Goal: Information Seeking & Learning: Learn about a topic

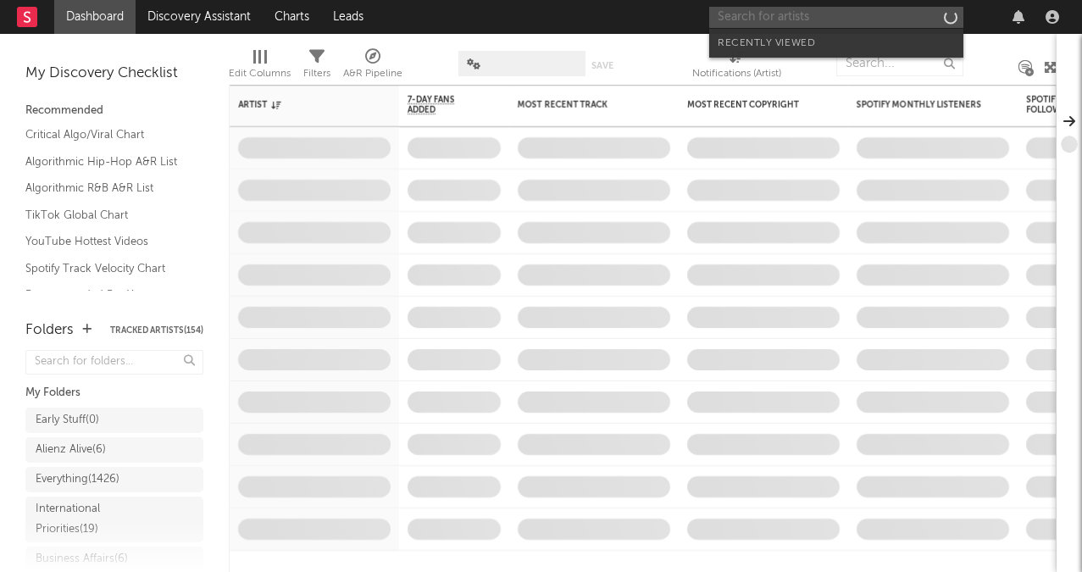
click at [820, 24] on input "text" at bounding box center [836, 17] width 254 height 21
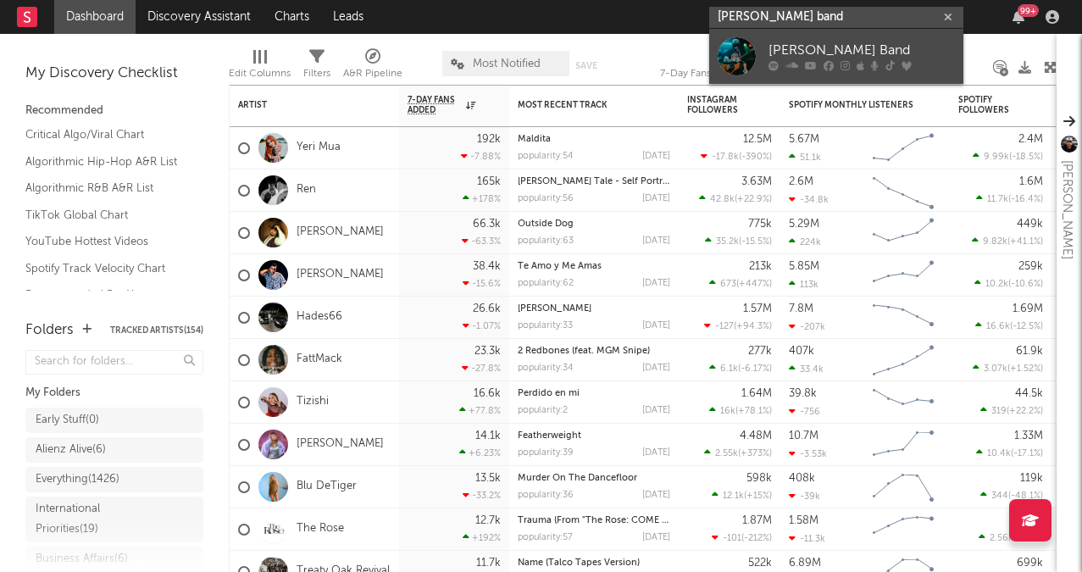
type input "[PERSON_NAME] band"
click at [828, 37] on link "[PERSON_NAME] Band" at bounding box center [836, 56] width 254 height 55
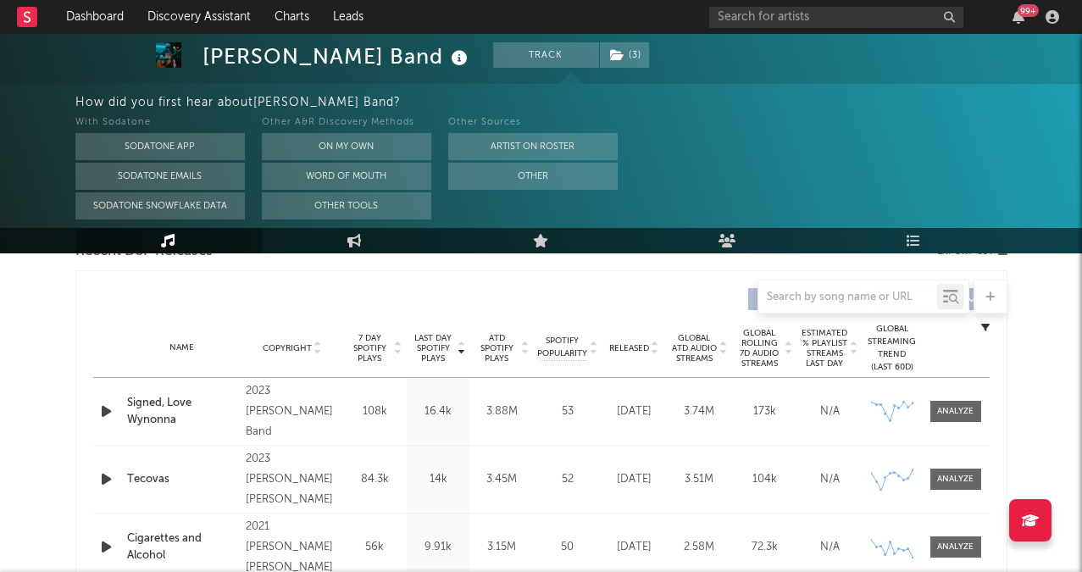
select select "6m"
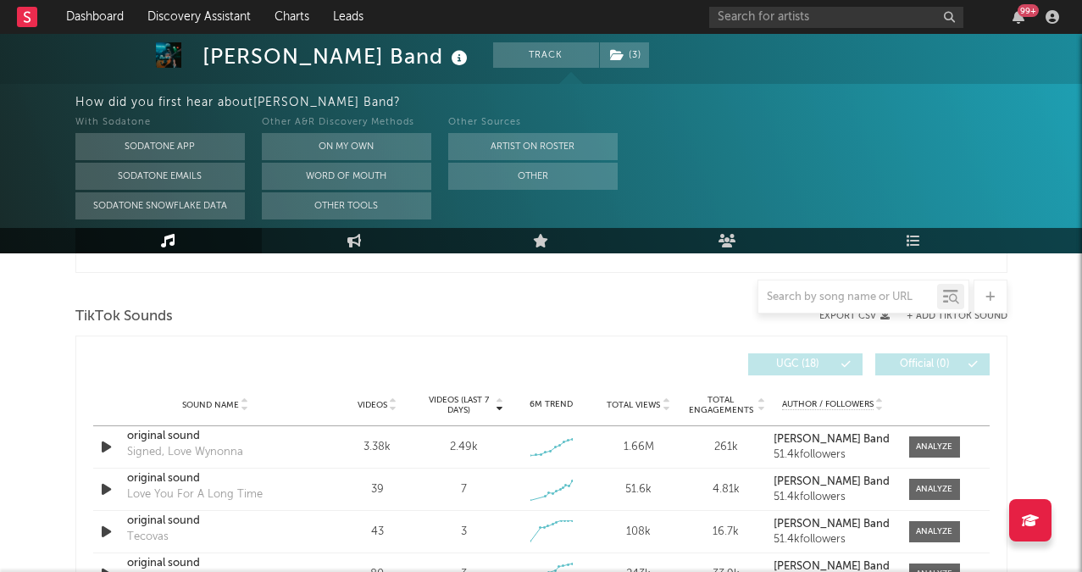
scroll to position [1107, 0]
click at [933, 451] on div at bounding box center [934, 448] width 36 height 13
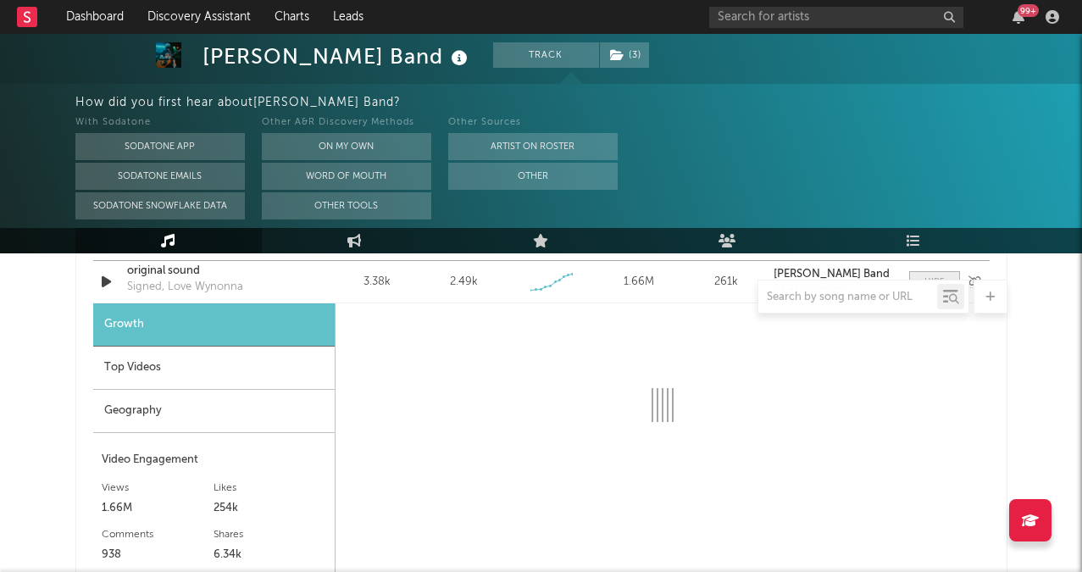
scroll to position [1302, 0]
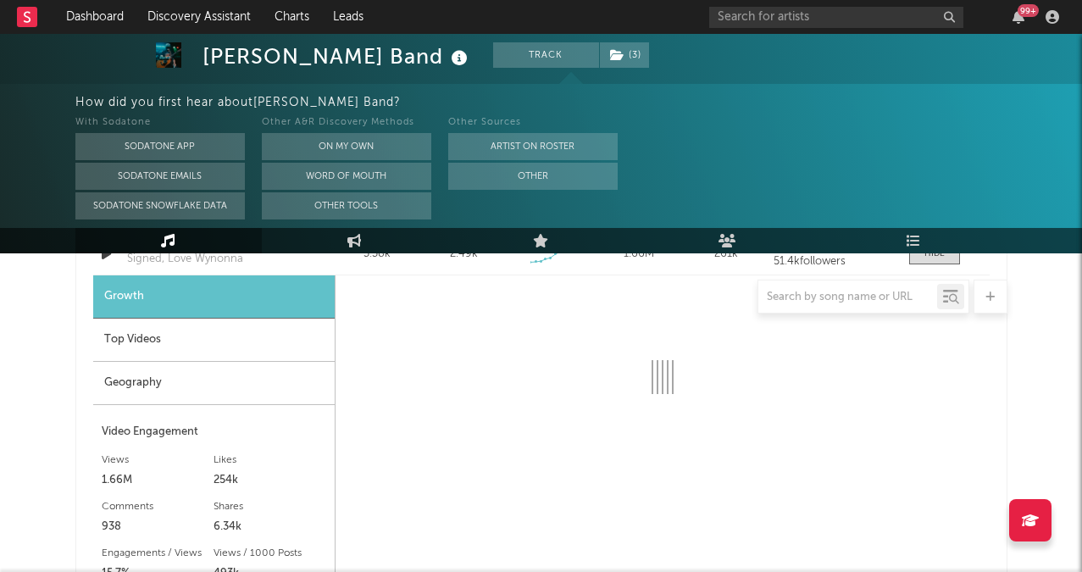
click at [225, 340] on div "Top Videos" at bounding box center [213, 340] width 241 height 43
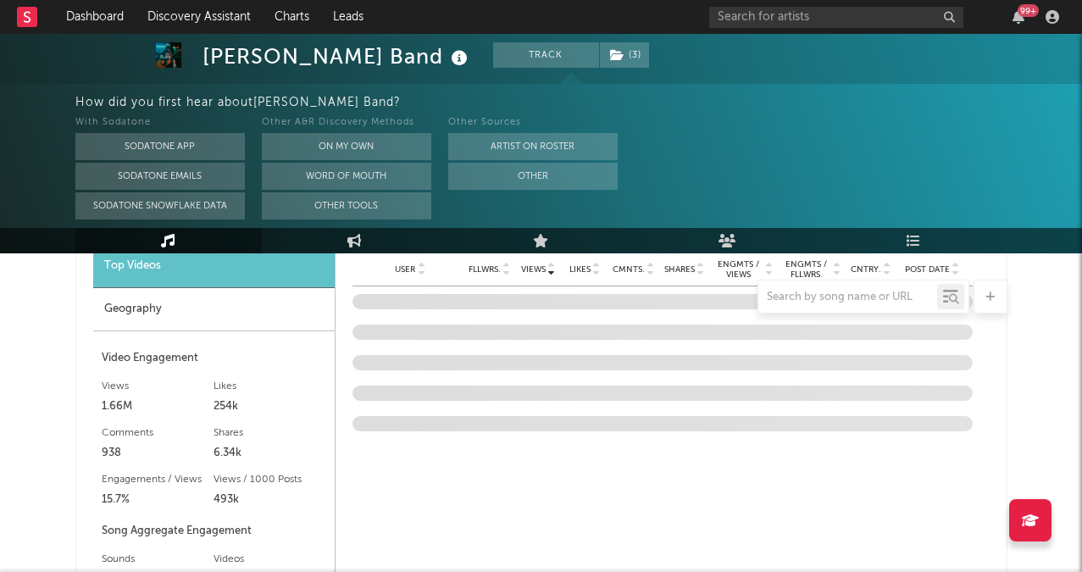
scroll to position [1378, 0]
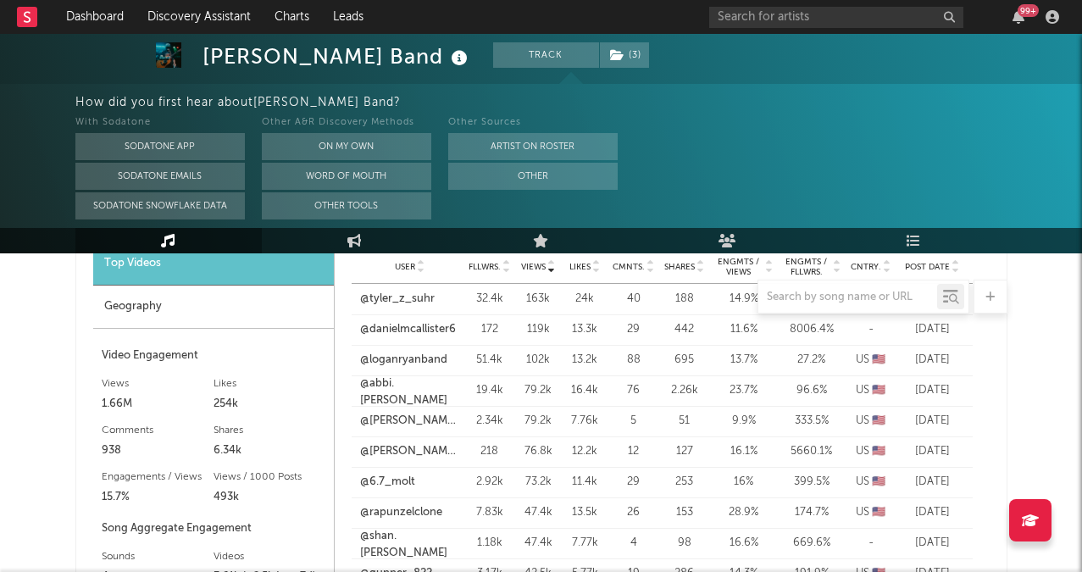
click at [417, 302] on div at bounding box center [541, 297] width 932 height 34
click at [417, 299] on div at bounding box center [541, 297] width 932 height 34
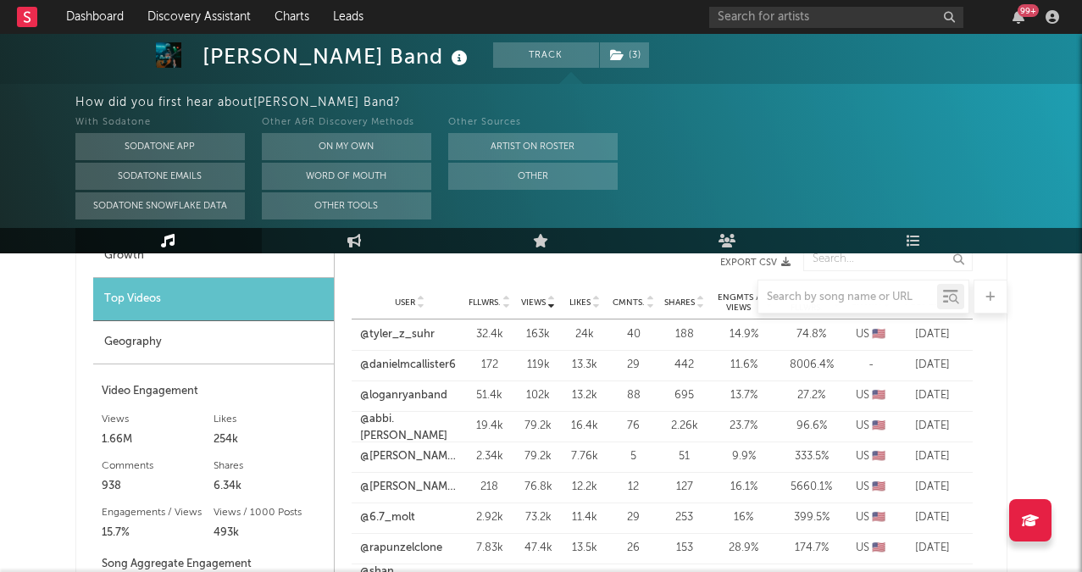
scroll to position [1327, 0]
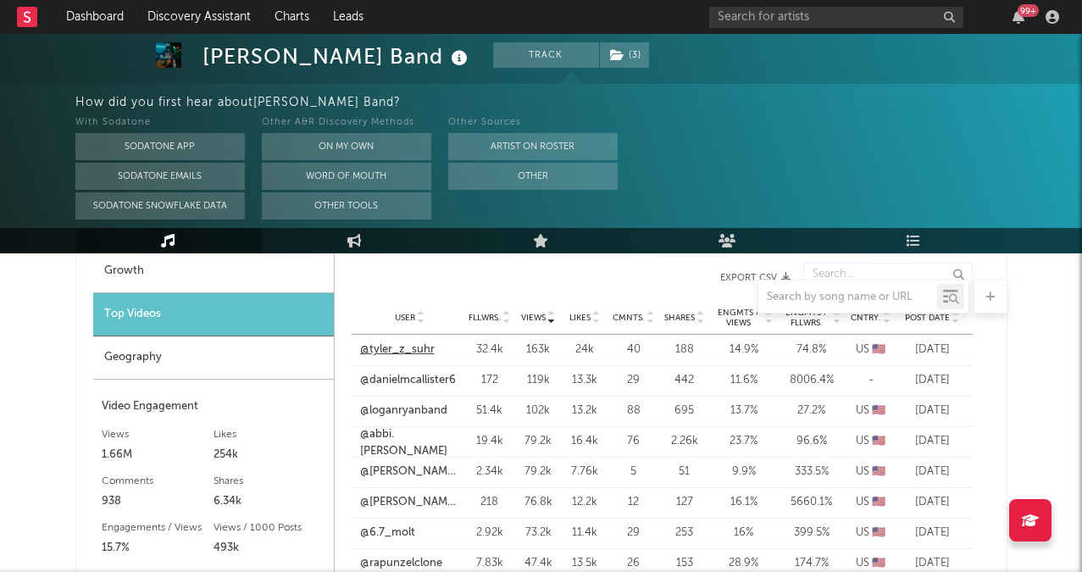
click at [411, 347] on link "@tyler_z_suhr" at bounding box center [397, 349] width 75 height 17
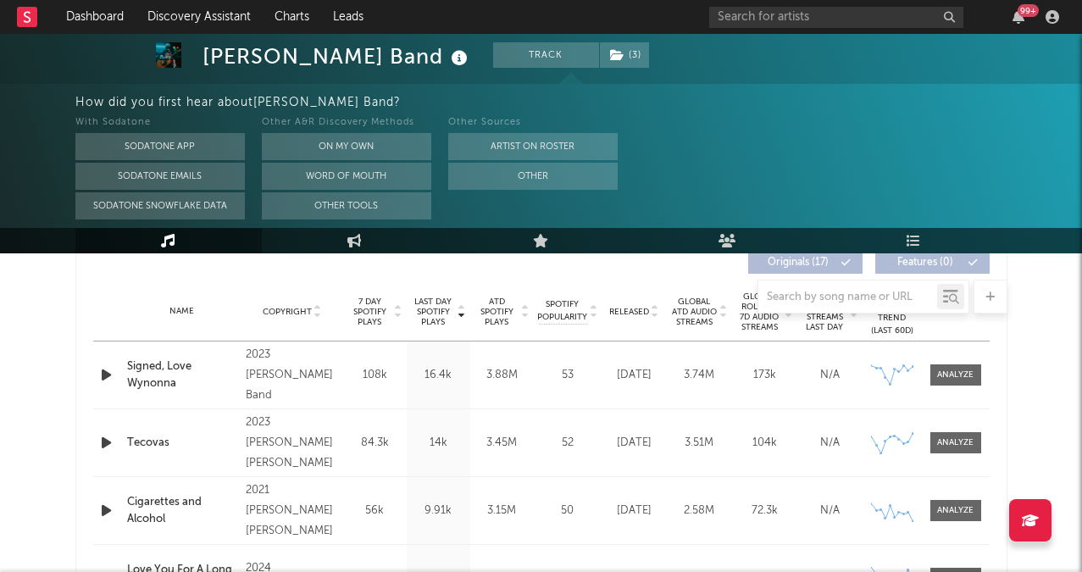
scroll to position [657, 0]
click at [975, 377] on span at bounding box center [955, 375] width 51 height 21
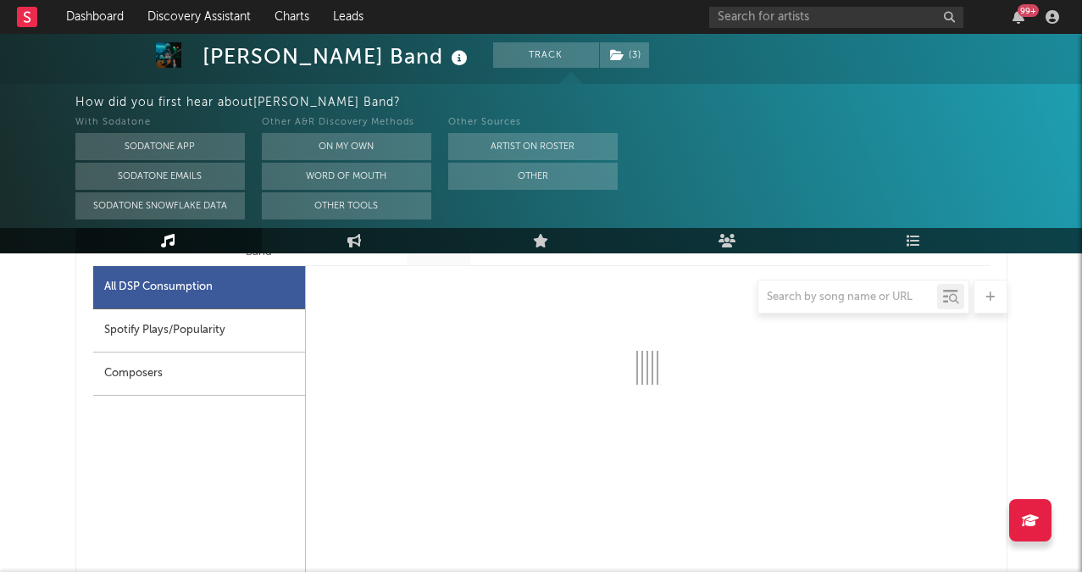
scroll to position [819, 0]
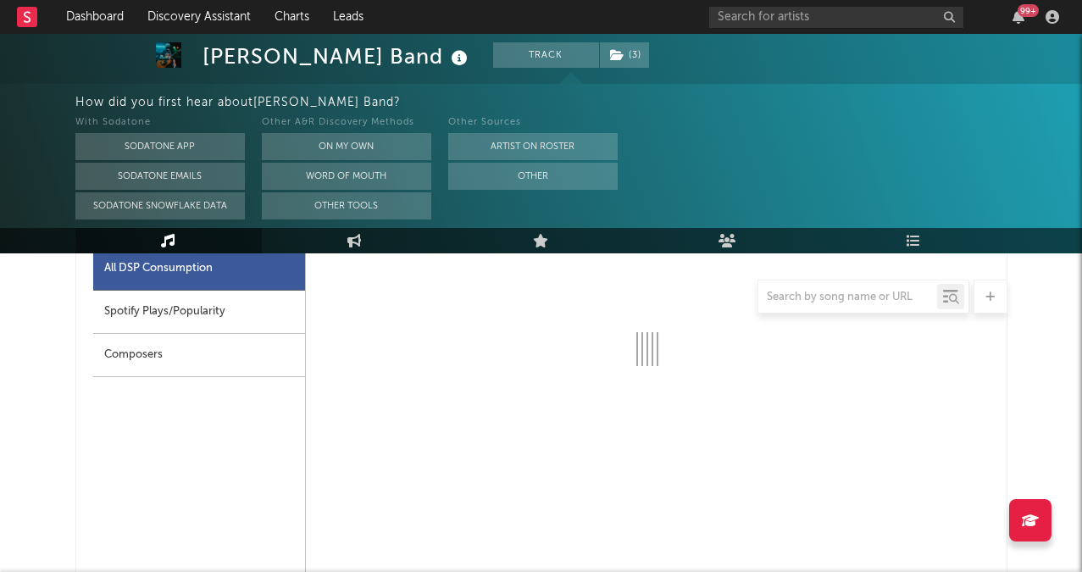
select select "6m"
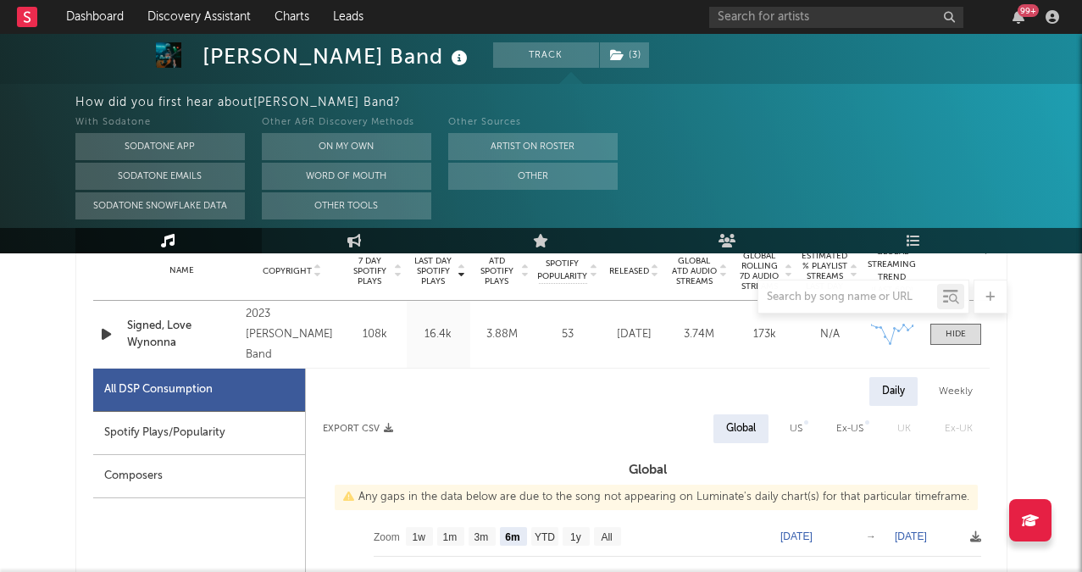
scroll to position [624, 0]
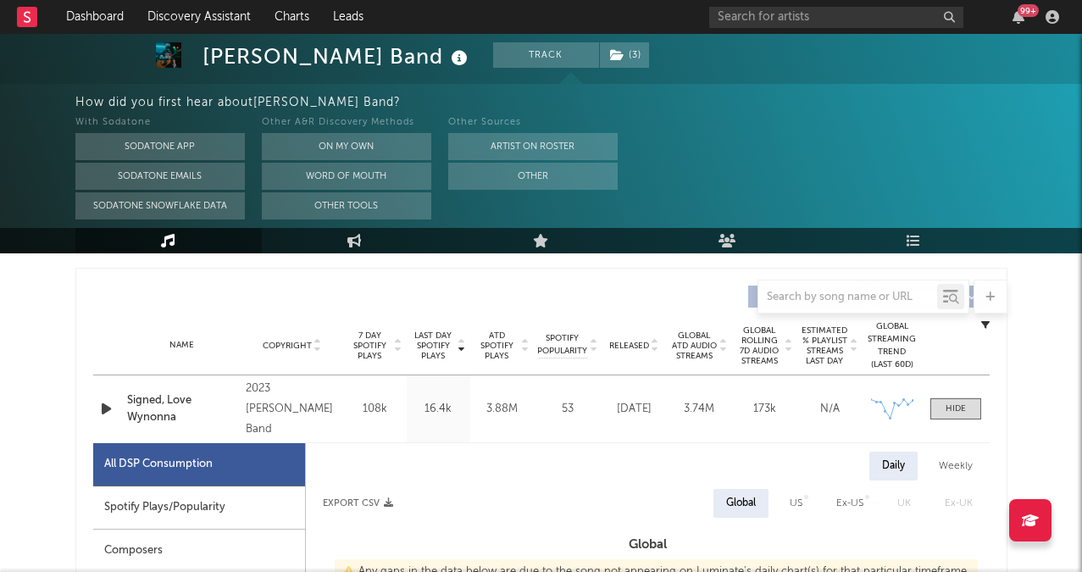
click at [789, 502] on div "US" at bounding box center [796, 503] width 38 height 29
select select "6m"
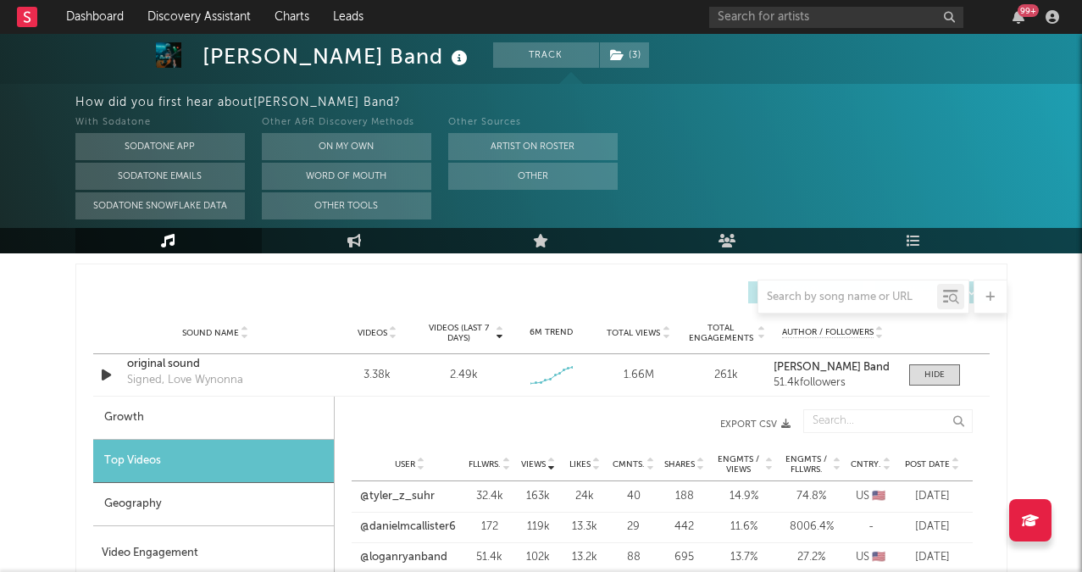
scroll to position [2014, 0]
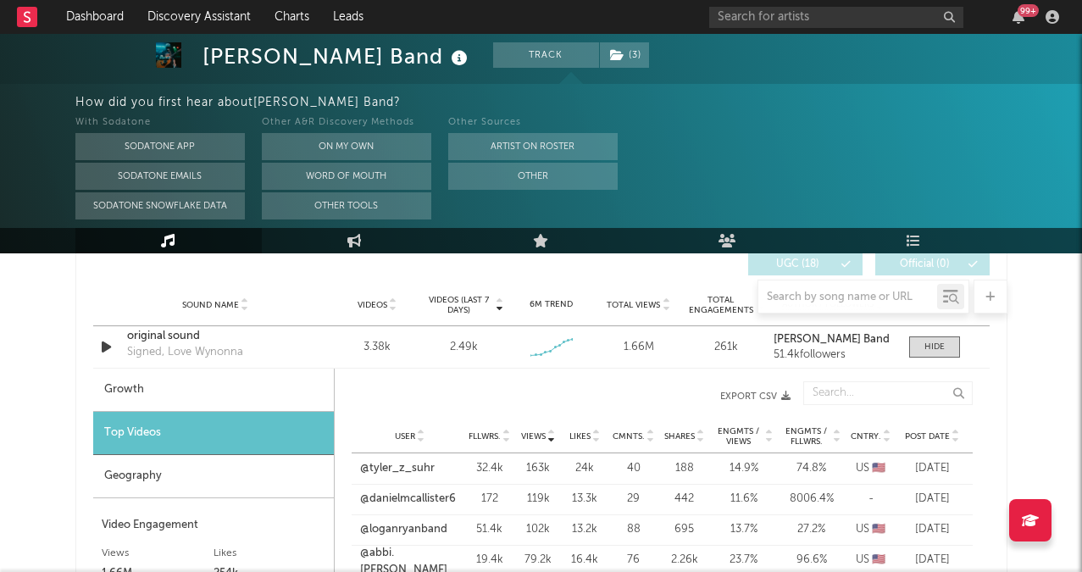
click at [243, 387] on div "Growth" at bounding box center [213, 390] width 241 height 43
select select "1w"
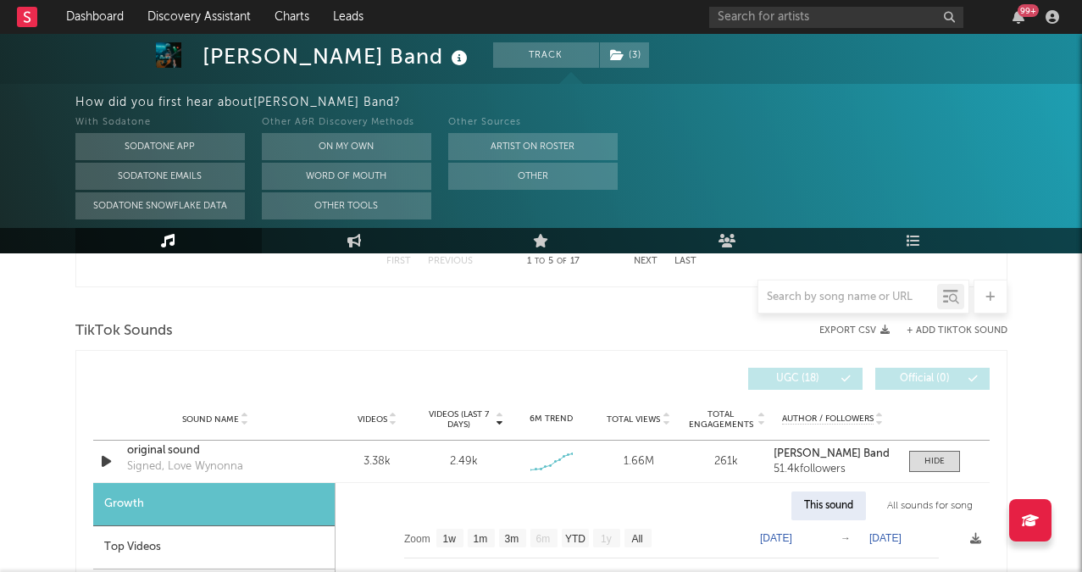
scroll to position [1972, 0]
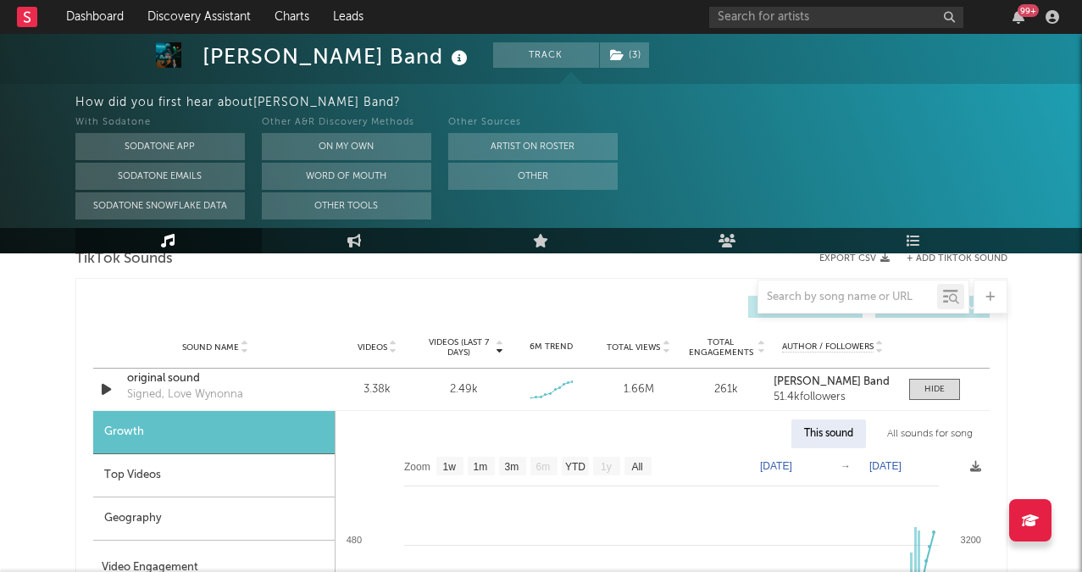
click at [162, 471] on div "Top Videos" at bounding box center [213, 475] width 241 height 43
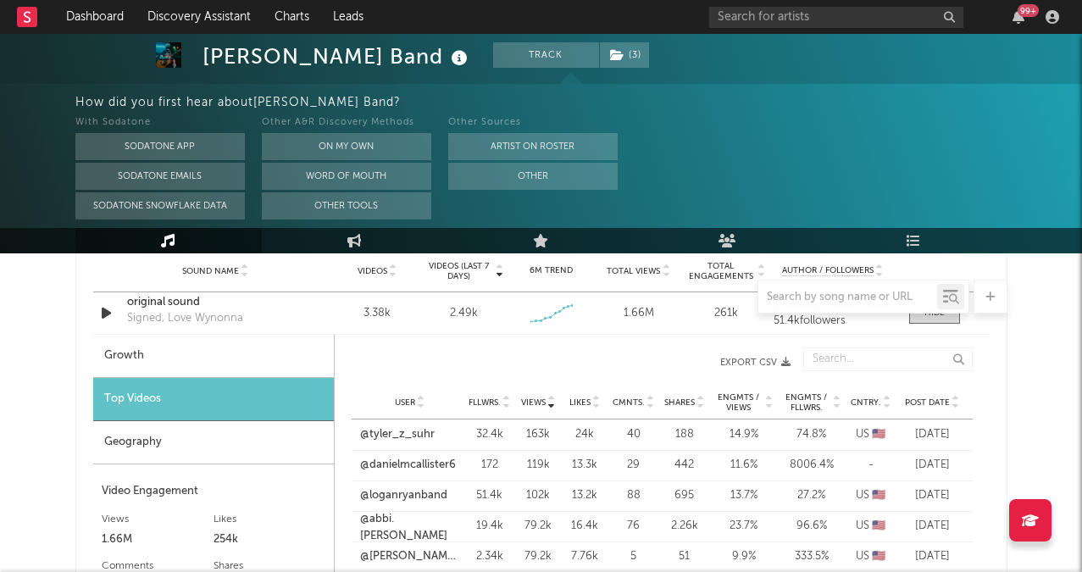
scroll to position [2051, 0]
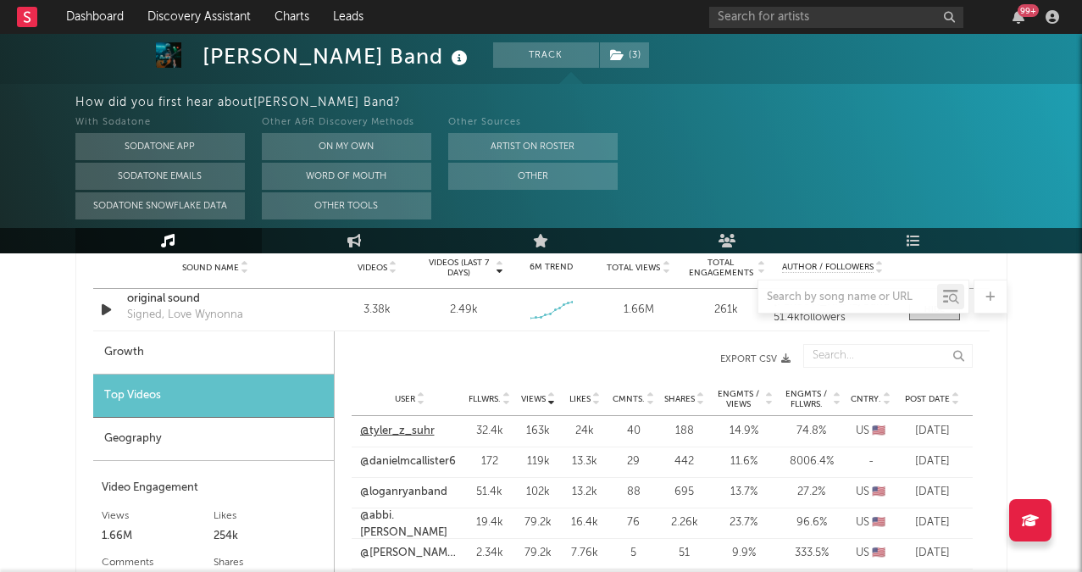
click at [403, 427] on link "@tyler_z_suhr" at bounding box center [397, 431] width 75 height 17
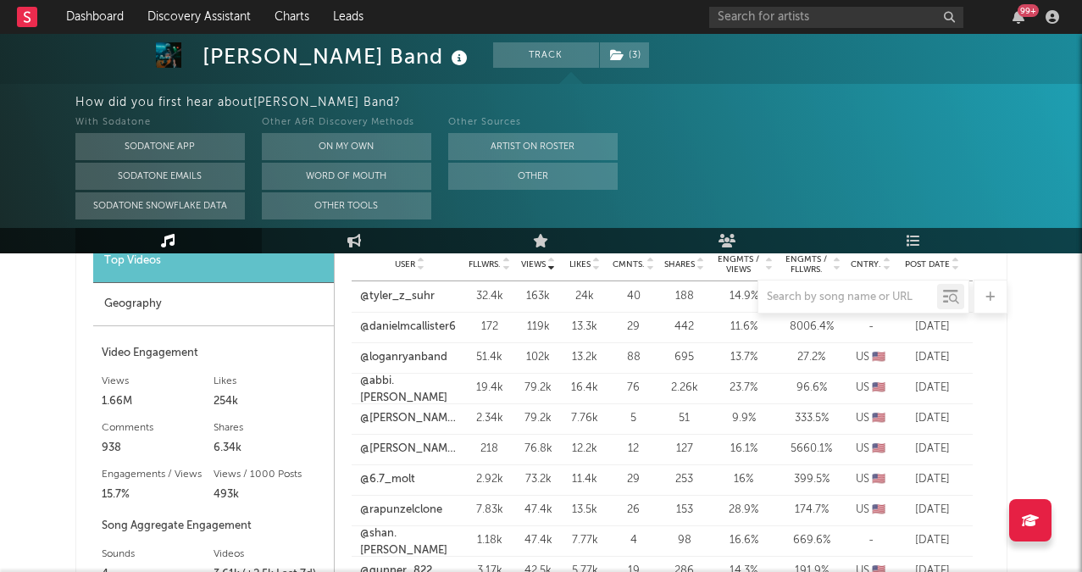
scroll to position [2183, 0]
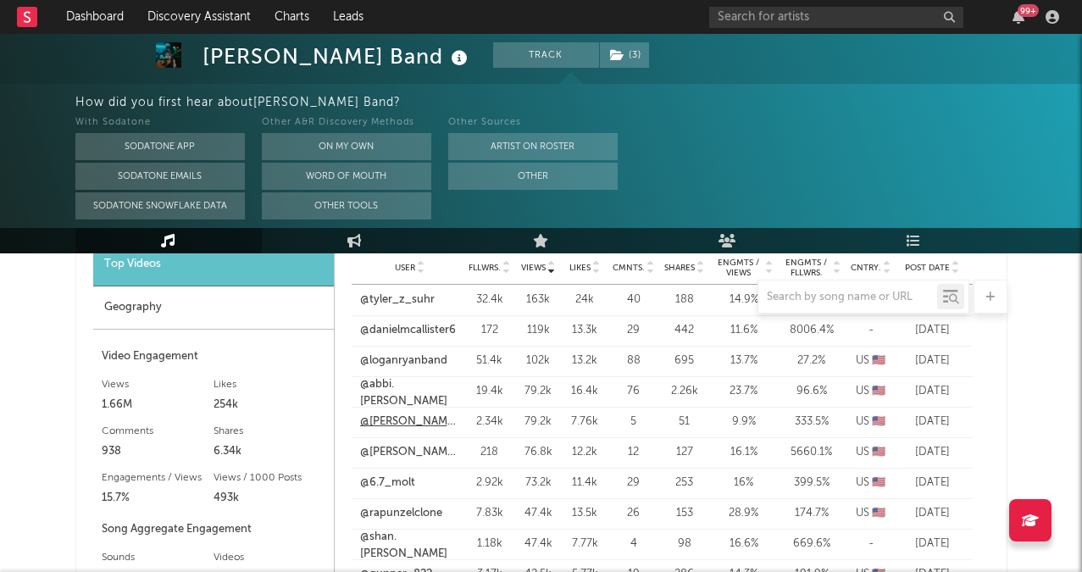
click at [428, 427] on link "@[PERSON_NAME].is2.swag" at bounding box center [410, 422] width 100 height 17
click at [404, 425] on link "@[PERSON_NAME].is2.swag" at bounding box center [410, 422] width 100 height 17
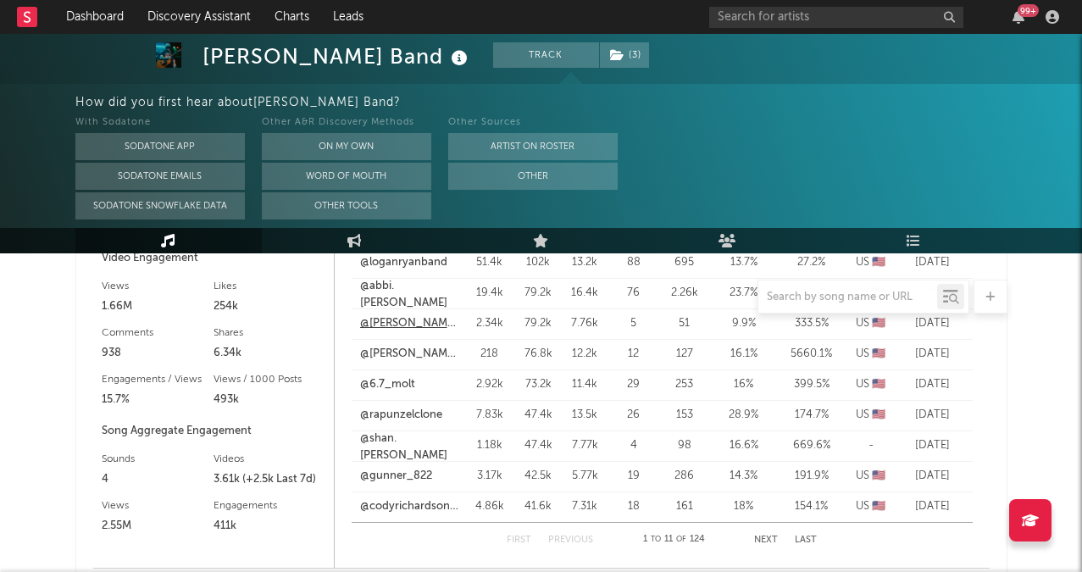
scroll to position [2283, 0]
click at [402, 411] on link "@rapunzelclone" at bounding box center [401, 413] width 82 height 17
click at [406, 385] on link "@6.7_molt" at bounding box center [387, 383] width 55 height 17
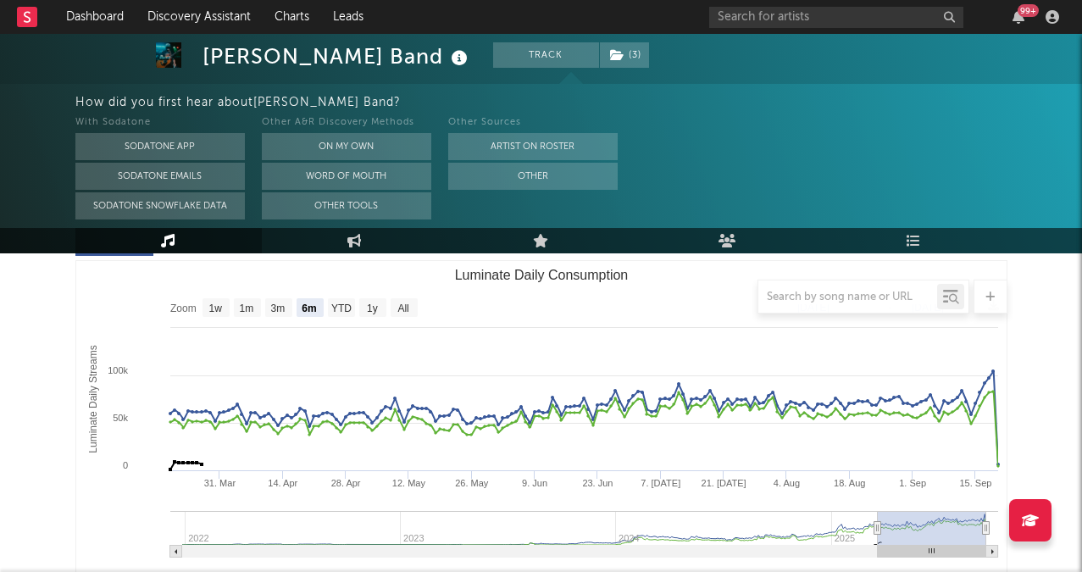
scroll to position [0, 0]
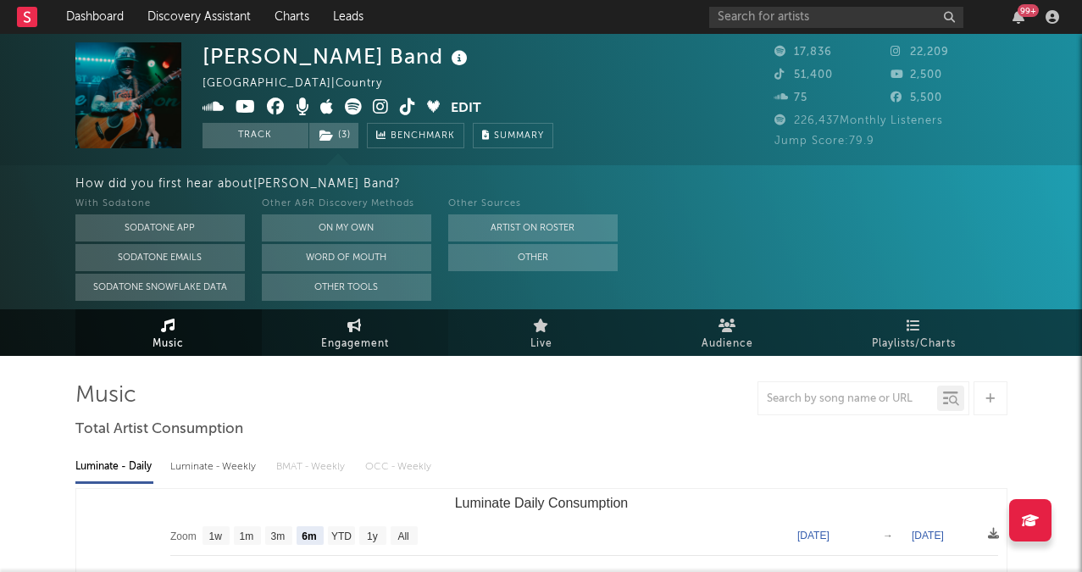
click at [376, 343] on span "Engagement" at bounding box center [355, 344] width 68 height 20
select select "1w"
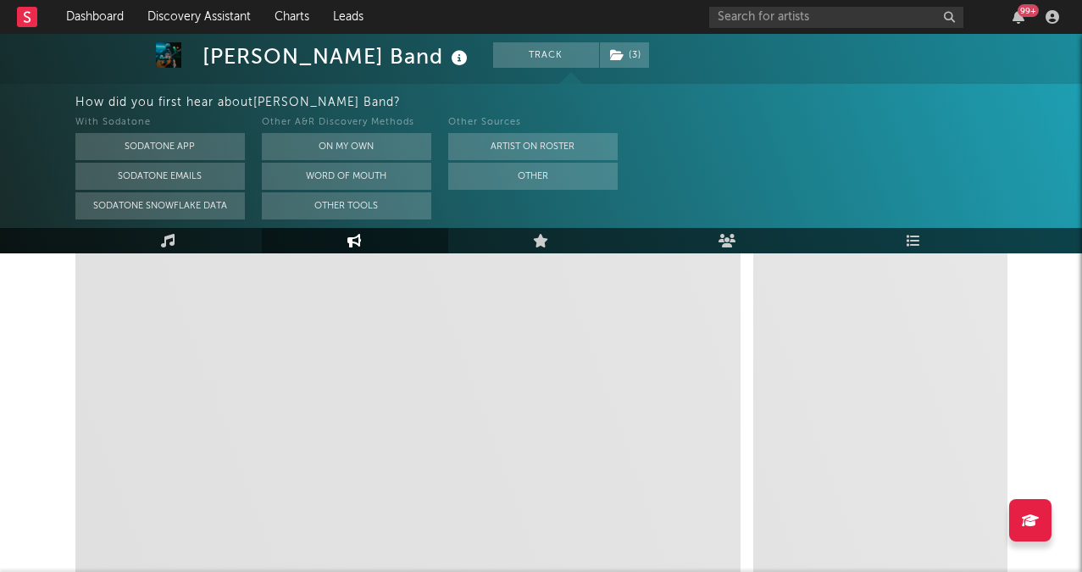
scroll to position [332, 0]
select select "1m"
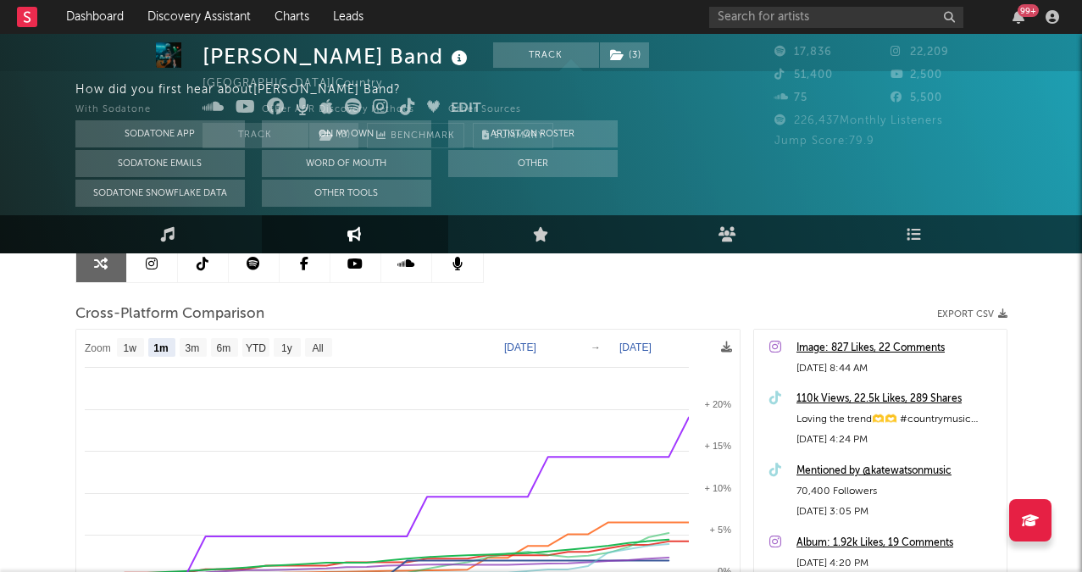
scroll to position [0, 0]
